Goal: Transaction & Acquisition: Download file/media

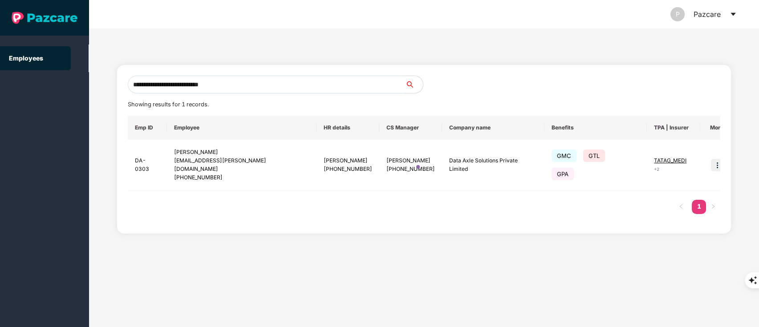
click at [192, 84] on input "**********" at bounding box center [267, 85] width 278 height 18
paste input "**"
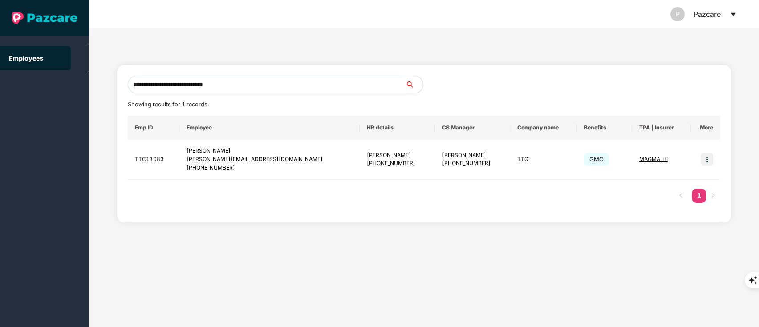
type input "**********"
click at [709, 158] on img at bounding box center [707, 159] width 12 height 12
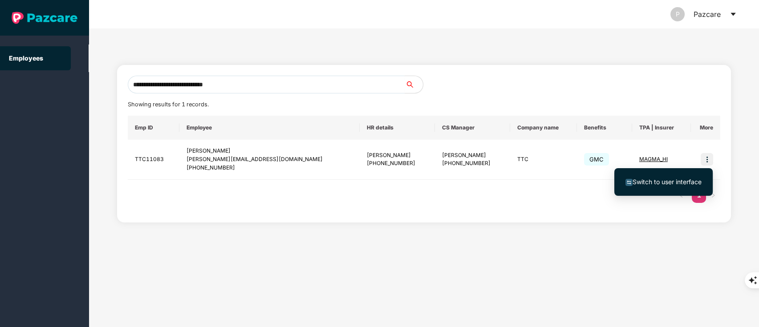
click at [652, 185] on span "Switch to user interface" at bounding box center [667, 182] width 69 height 8
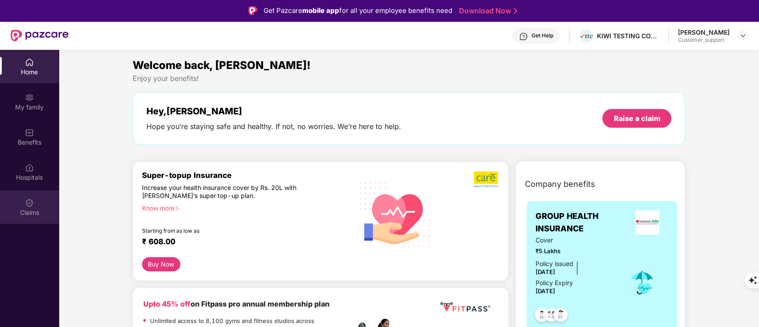
click at [18, 208] on div "Claims" at bounding box center [29, 212] width 59 height 9
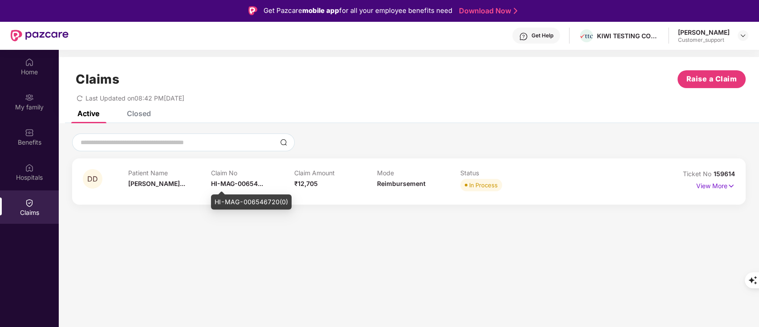
click at [235, 187] on span "HI-MAG-00654..." at bounding box center [237, 184] width 52 height 8
copy span "HI-MAG-00654..."
click at [238, 201] on div "HI-MAG-006546720(0)" at bounding box center [251, 202] width 81 height 15
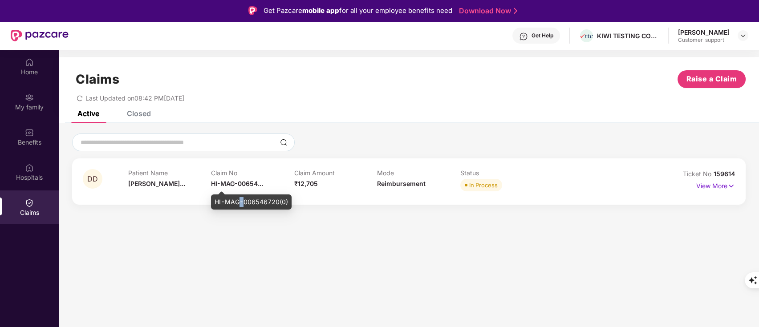
click at [238, 201] on div "HI-MAG-006546720(0)" at bounding box center [251, 202] width 81 height 15
copy div "HI-MAG-006546720(0)"
click at [141, 113] on div "Closed" at bounding box center [139, 113] width 24 height 9
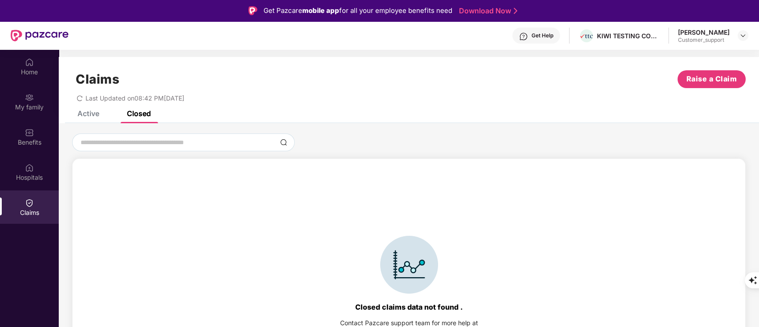
click at [95, 115] on div "Active" at bounding box center [88, 113] width 22 height 9
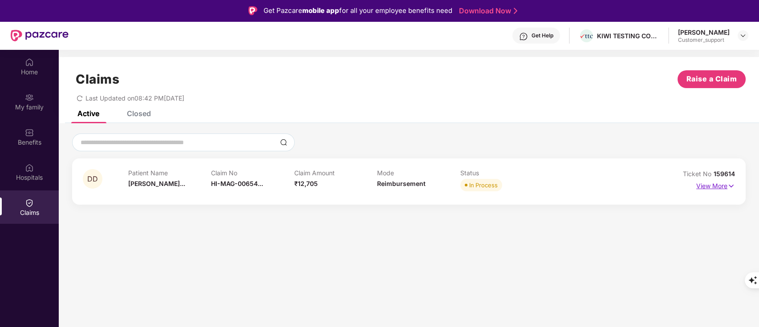
click at [706, 187] on p "View More" at bounding box center [716, 185] width 39 height 12
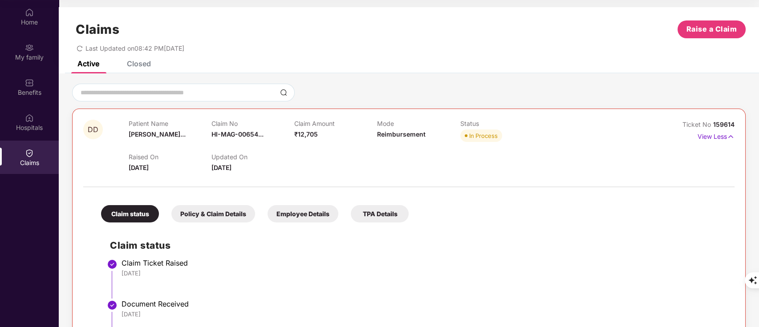
click at [723, 124] on span "159614" at bounding box center [724, 125] width 21 height 8
copy div "No 159614"
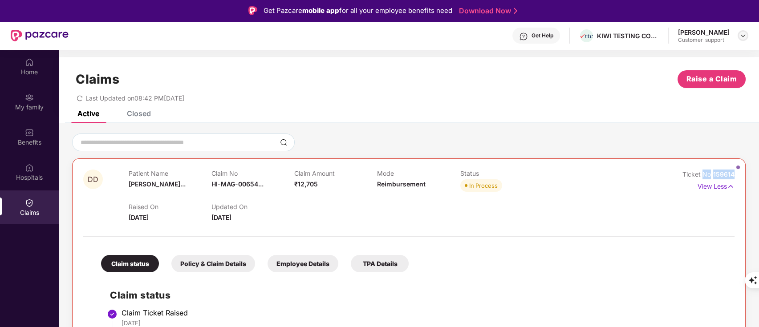
click at [745, 32] on img at bounding box center [743, 35] width 7 height 7
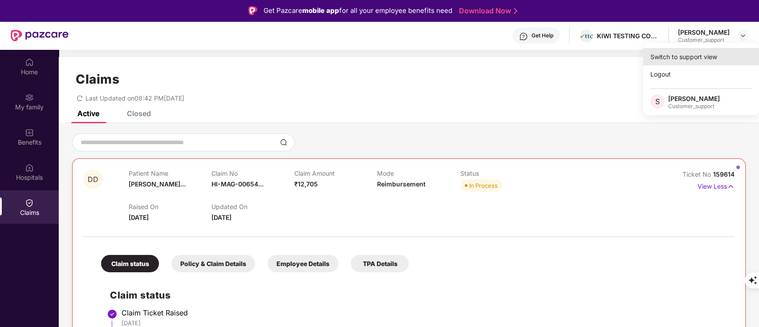
click at [686, 60] on div "Switch to support view" at bounding box center [702, 56] width 116 height 17
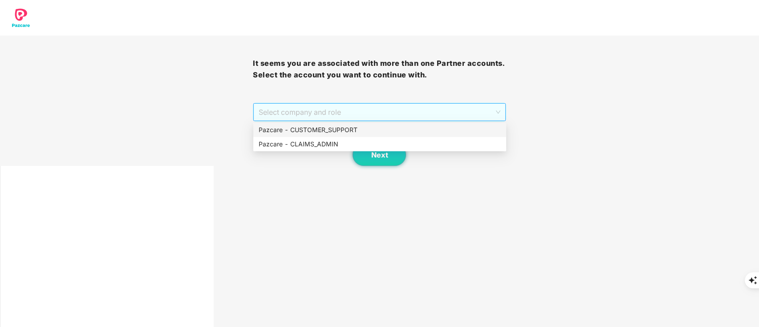
click at [440, 120] on span "Select company and role" at bounding box center [379, 112] width 241 height 17
click at [385, 141] on div "Pazcare - CLAIMS_ADMIN" at bounding box center [380, 144] width 242 height 10
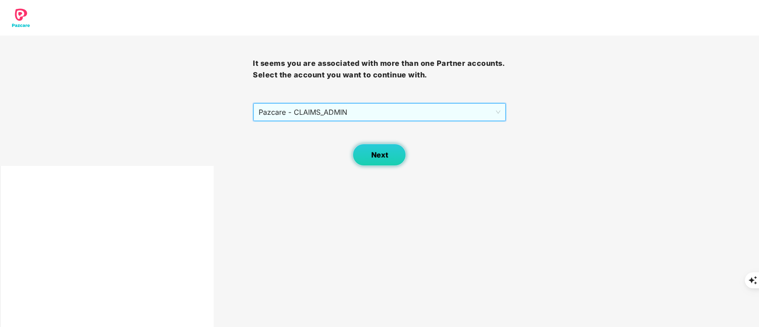
click at [382, 151] on span "Next" at bounding box center [379, 155] width 17 height 8
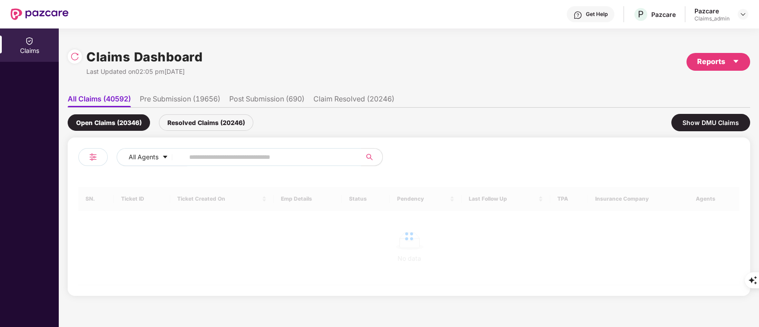
click at [225, 155] on input "text" at bounding box center [269, 157] width 160 height 13
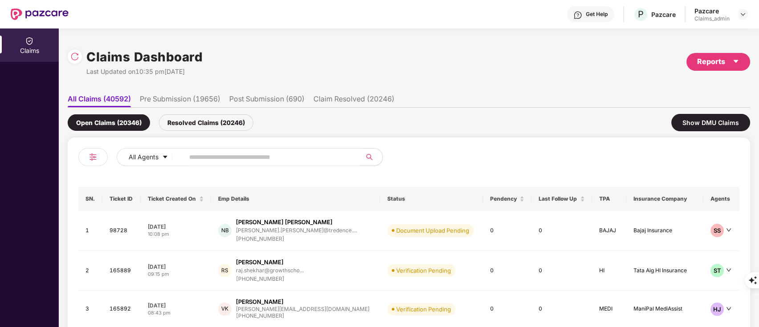
paste input "********"
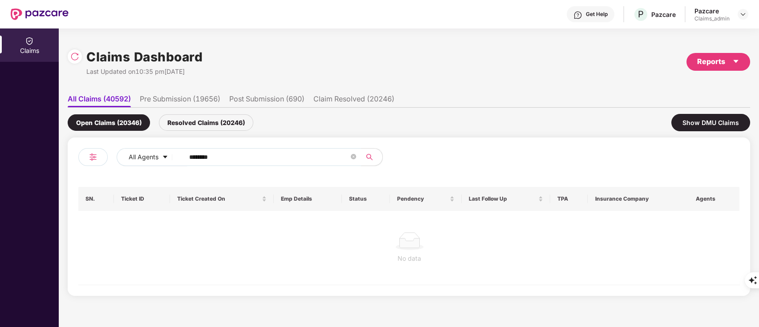
click at [197, 157] on input "********" at bounding box center [269, 157] width 160 height 13
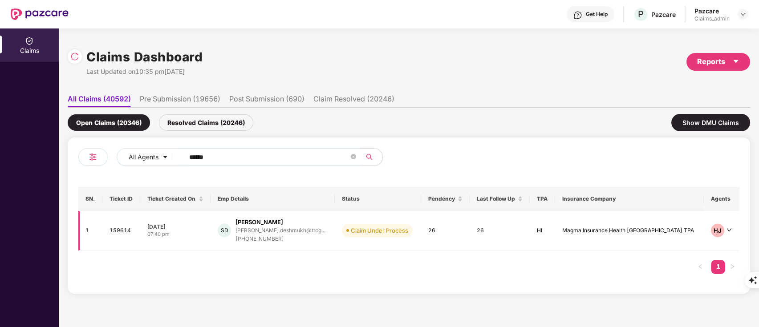
type input "******"
click at [283, 222] on div "Sarvjeet Deshmukh" at bounding box center [260, 222] width 48 height 8
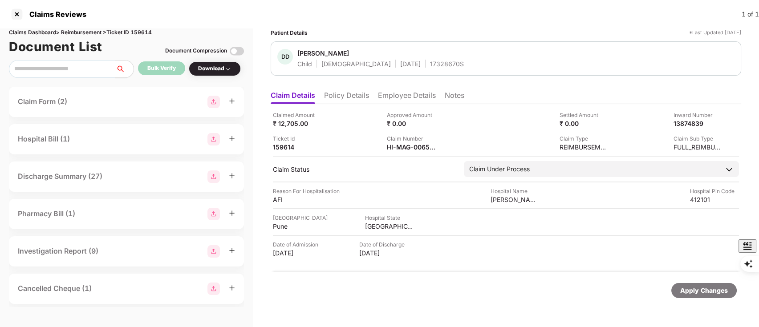
click at [119, 100] on div "Claim Form (2)" at bounding box center [126, 102] width 217 height 12
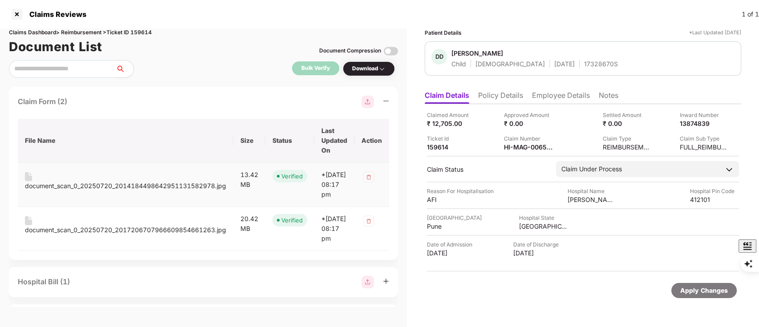
click at [125, 181] on div "document_scan_0_20250720_2014184498642951131582978.jpg" at bounding box center [125, 186] width 201 height 10
click at [71, 235] on div "document_scan_0_20250720_2017206707966609854661263.jpg" at bounding box center [125, 230] width 201 height 10
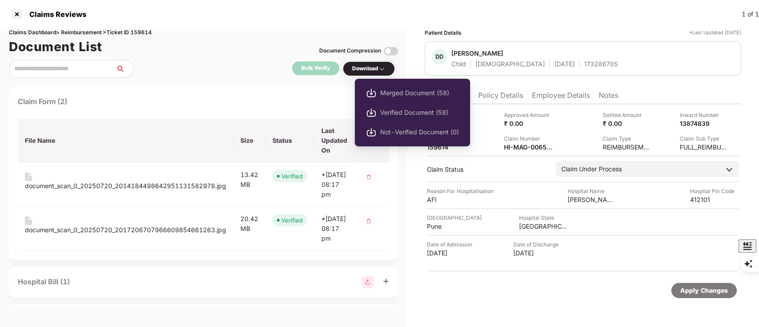
click at [374, 69] on div "Download" at bounding box center [368, 69] width 33 height 8
click at [393, 108] on span "Verified Document (58)" at bounding box center [419, 113] width 79 height 10
click at [402, 92] on span "Merged Document (58)" at bounding box center [419, 93] width 79 height 10
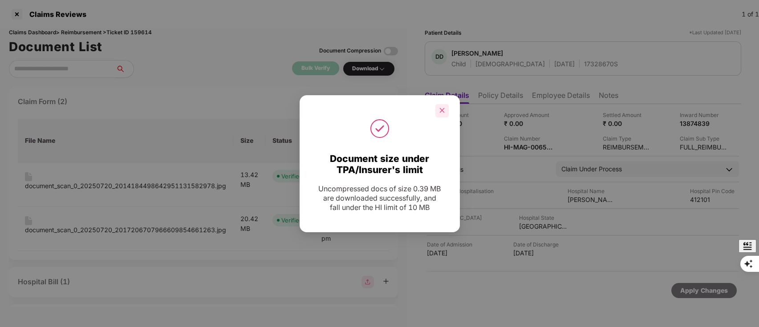
click at [442, 114] on div at bounding box center [442, 110] width 13 height 13
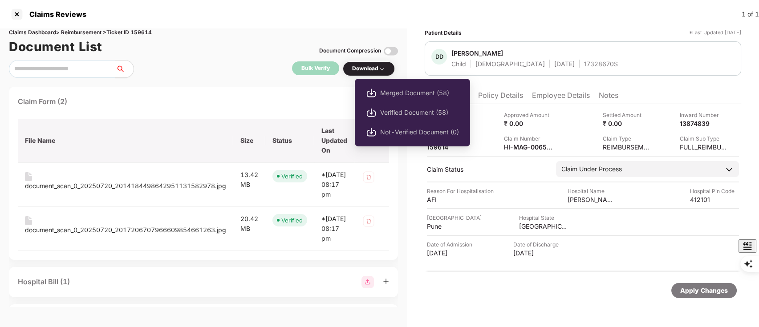
click at [379, 69] on div "Download" at bounding box center [368, 69] width 33 height 8
click at [385, 90] on span "Merged Document (58)" at bounding box center [419, 93] width 79 height 10
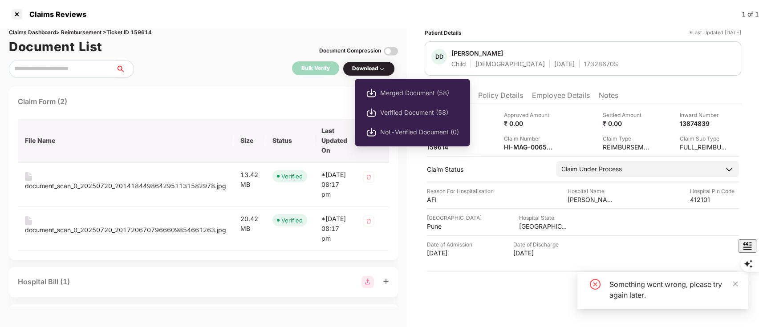
click at [368, 70] on div "Download" at bounding box center [368, 69] width 33 height 8
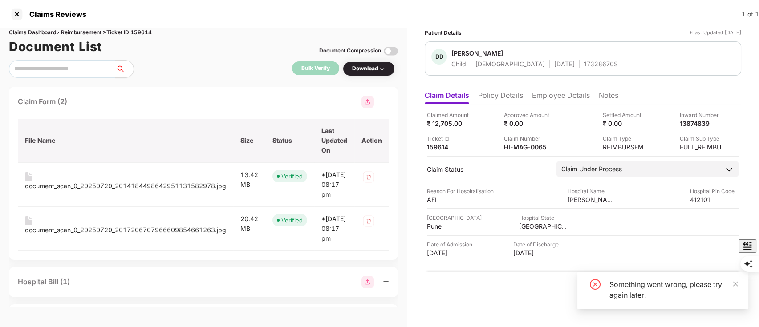
click at [368, 70] on div "Download" at bounding box center [368, 69] width 33 height 8
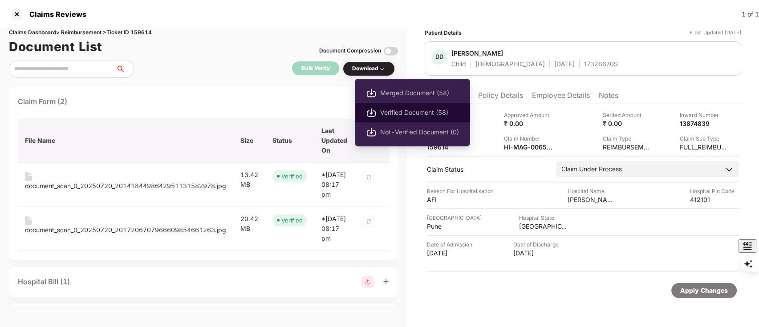
click at [388, 115] on span "Verified Document (58)" at bounding box center [419, 113] width 79 height 10
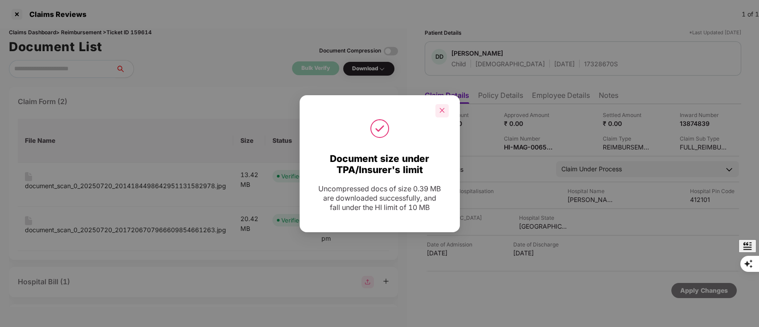
click at [442, 107] on icon "close" at bounding box center [442, 110] width 6 height 6
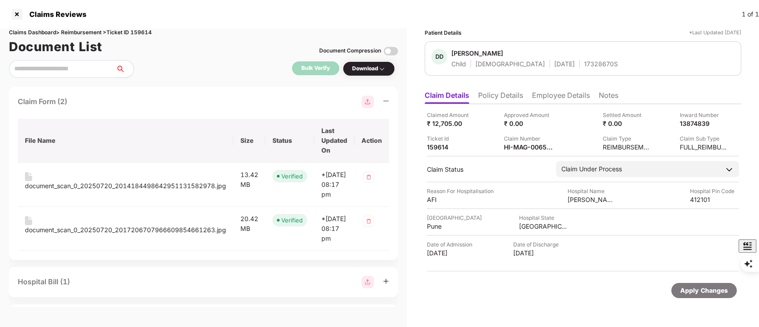
click at [386, 98] on icon "minus" at bounding box center [386, 101] width 6 height 6
